Goal: Information Seeking & Learning: Learn about a topic

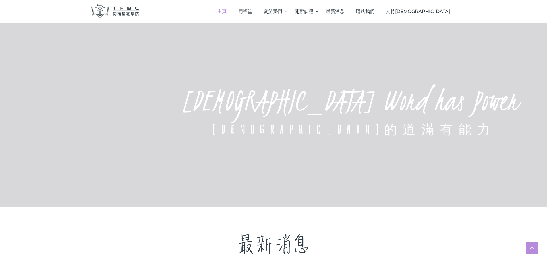
scroll to position [201, 0]
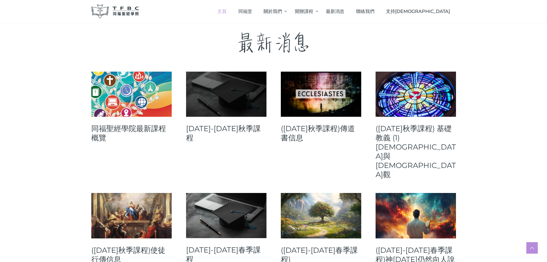
click at [195, 100] on link at bounding box center [226, 94] width 80 height 45
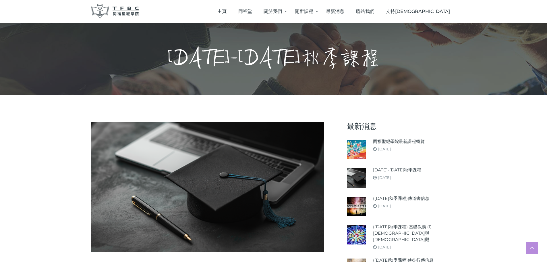
scroll to position [115, 0]
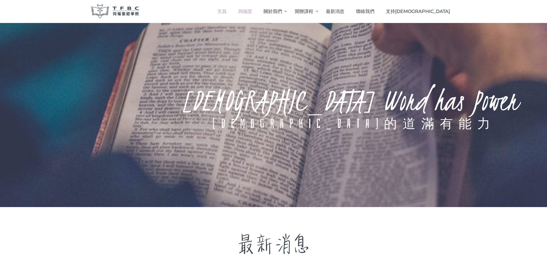
click at [252, 11] on span "同福堂" at bounding box center [246, 11] width 14 height 5
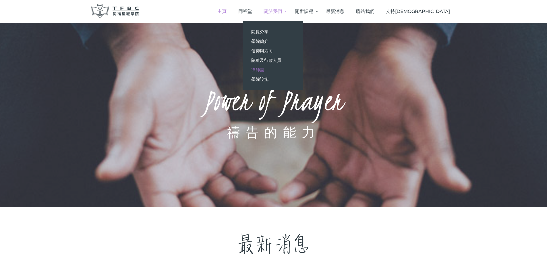
click at [264, 70] on span "導師團" at bounding box center [257, 69] width 13 height 5
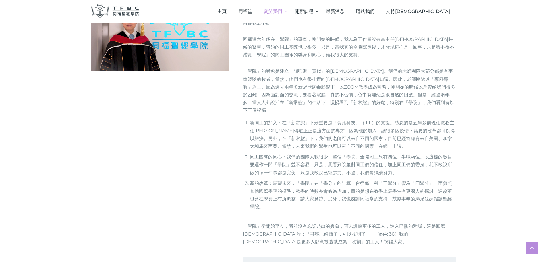
scroll to position [230, 0]
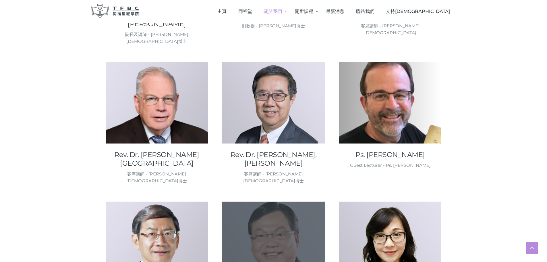
scroll to position [115, 0]
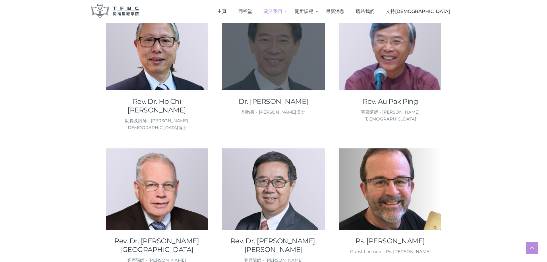
click at [286, 68] on div at bounding box center [273, 49] width 103 height 81
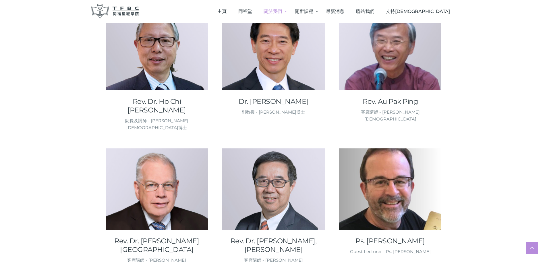
click at [283, 102] on link "Dr. Fung Wing Wo, Benjamin" at bounding box center [273, 101] width 103 height 9
